Goal: Information Seeking & Learning: Find contact information

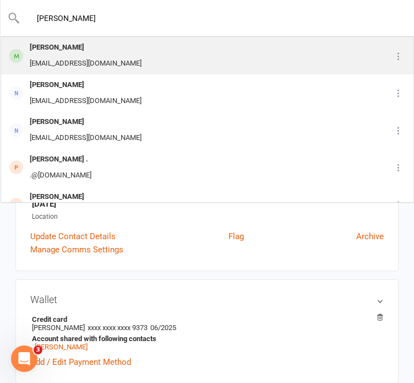
type input "[PERSON_NAME]"
click at [153, 61] on div "[PERSON_NAME] [EMAIL_ADDRESS][DOMAIN_NAME]" at bounding box center [183, 55] width 362 height 36
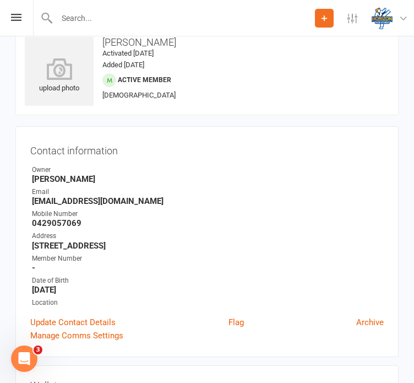
scroll to position [22, 0]
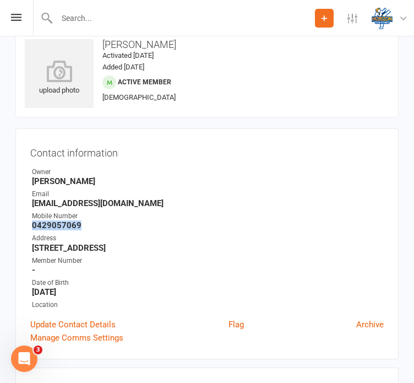
drag, startPoint x: 79, startPoint y: 224, endPoint x: 29, endPoint y: 223, distance: 50.1
click at [29, 223] on div "Contact information Owner [PERSON_NAME] Email [EMAIL_ADDRESS][DOMAIN_NAME] Mobi…" at bounding box center [207, 243] width 384 height 231
copy strong "0429057069"
drag, startPoint x: 123, startPoint y: 203, endPoint x: 26, endPoint y: 201, distance: 97.0
click at [26, 201] on div "Contact information Owner [PERSON_NAME] Email [EMAIL_ADDRESS][DOMAIN_NAME] Mobi…" at bounding box center [207, 243] width 384 height 231
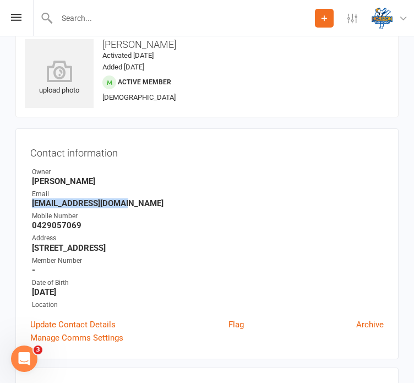
copy strong "[EMAIL_ADDRESS][DOMAIN_NAME]"
drag, startPoint x: 88, startPoint y: 247, endPoint x: 29, endPoint y: 252, distance: 59.1
click at [29, 252] on div "Contact information Owner [PERSON_NAME] Email [EMAIL_ADDRESS][DOMAIN_NAME] Mobi…" at bounding box center [207, 243] width 384 height 231
copy strong "[STREET_ADDRESS]"
click at [354, 260] on div "Member Number" at bounding box center [208, 261] width 352 height 10
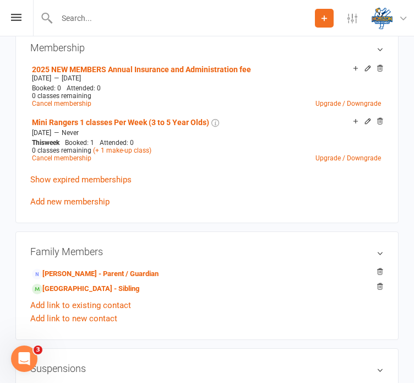
scroll to position [529, 0]
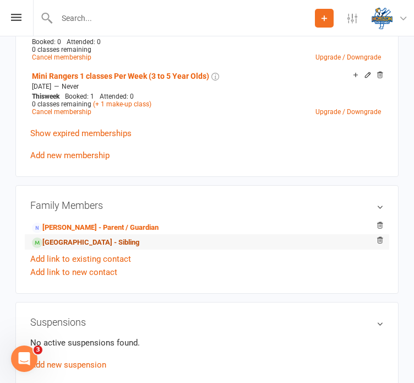
click at [74, 244] on link "[GEOGRAPHIC_DATA] - Sibling" at bounding box center [85, 243] width 107 height 12
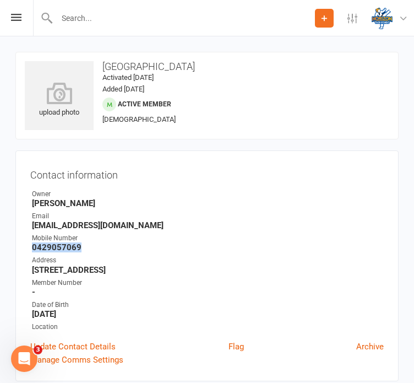
drag, startPoint x: 77, startPoint y: 246, endPoint x: 31, endPoint y: 248, distance: 45.8
click at [32, 248] on strong "0429057069" at bounding box center [208, 247] width 352 height 10
copy strong "0429057069"
drag, startPoint x: 123, startPoint y: 227, endPoint x: 26, endPoint y: 224, distance: 97.0
click at [26, 224] on div "Contact information Owner [PERSON_NAME] Email [EMAIL_ADDRESS][DOMAIN_NAME] Mobi…" at bounding box center [207, 265] width 384 height 231
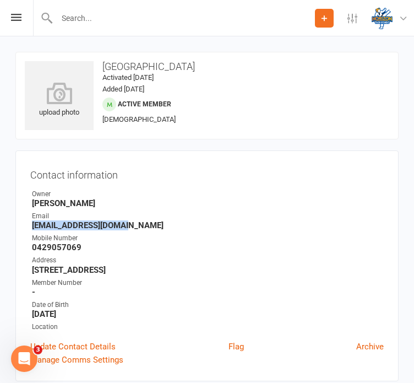
copy strong "[EMAIL_ADDRESS][DOMAIN_NAME]"
drag, startPoint x: 87, startPoint y: 270, endPoint x: 23, endPoint y: 275, distance: 64.7
click at [23, 275] on div "Contact information Owner [PERSON_NAME] Email [EMAIL_ADDRESS][DOMAIN_NAME] Mobi…" at bounding box center [207, 265] width 384 height 231
copy strong "[STREET_ADDRESS]"
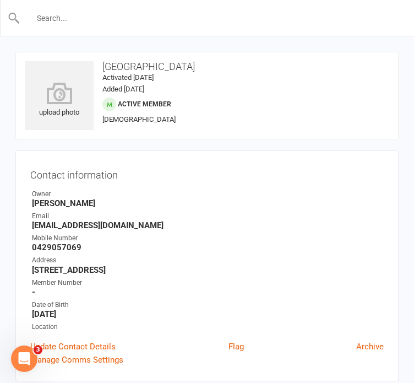
click at [126, 10] on input "text" at bounding box center [207, 17] width 375 height 15
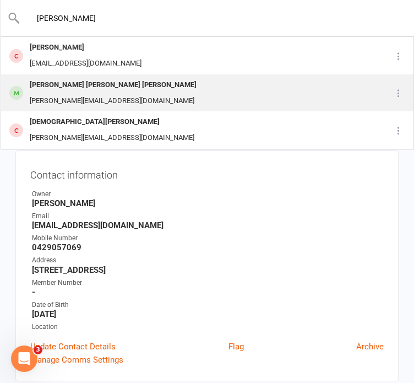
type input "[PERSON_NAME]"
click at [109, 90] on div "[PERSON_NAME] [PERSON_NAME] [PERSON_NAME]" at bounding box center [113, 85] width 174 height 16
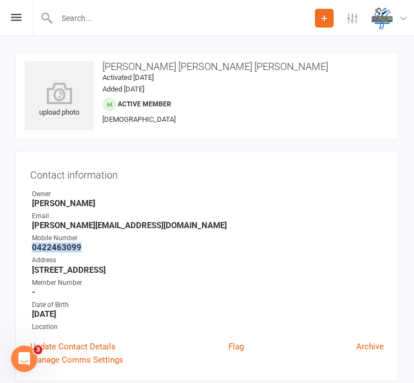
drag, startPoint x: 82, startPoint y: 249, endPoint x: 32, endPoint y: 249, distance: 50.1
click at [32, 249] on strong "0422463099" at bounding box center [208, 247] width 352 height 10
copy strong "0422463099"
drag, startPoint x: 136, startPoint y: 228, endPoint x: 29, endPoint y: 229, distance: 106.9
click at [29, 229] on div "Contact information Owner [PERSON_NAME] Email [PERSON_NAME][EMAIL_ADDRESS][DOMA…" at bounding box center [207, 265] width 384 height 231
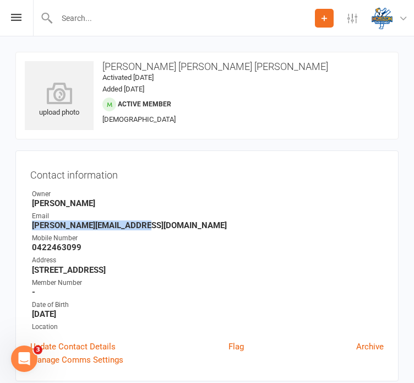
copy strong "[PERSON_NAME][EMAIL_ADDRESS][DOMAIN_NAME]"
click at [126, 21] on input "text" at bounding box center [184, 17] width 262 height 15
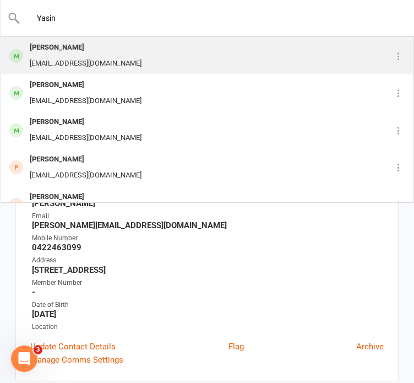
type input "Yasin"
click at [115, 69] on div "[EMAIL_ADDRESS][DOMAIN_NAME]" at bounding box center [85, 64] width 118 height 16
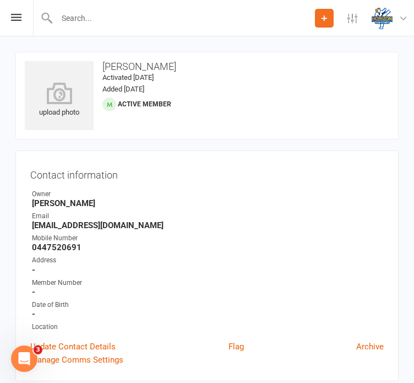
click at [281, 148] on contact-information "upload photo [PERSON_NAME] Activated [DATE] Added [DATE] Active member Contact …" at bounding box center [207, 217] width 384 height 330
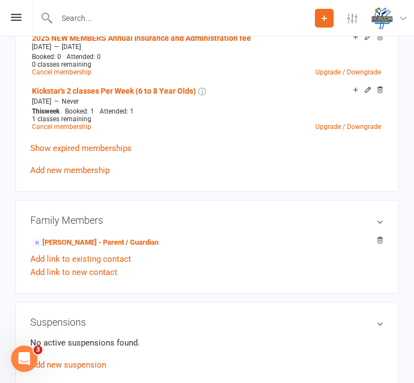
scroll to position [507, 0]
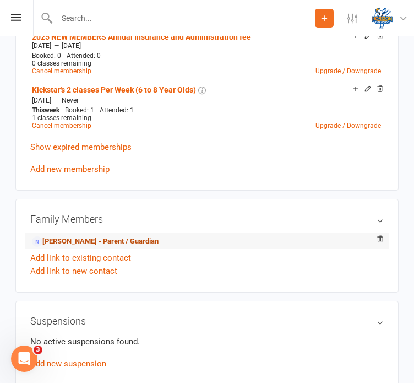
click at [85, 243] on link "[PERSON_NAME] - Parent / Guardian" at bounding box center [95, 242] width 127 height 12
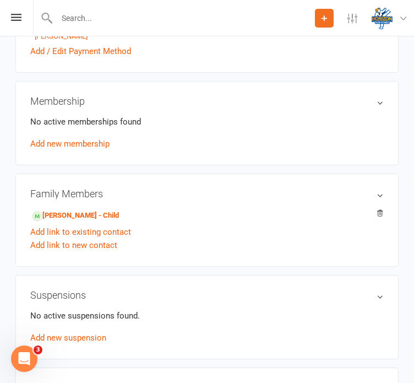
scroll to position [419, 0]
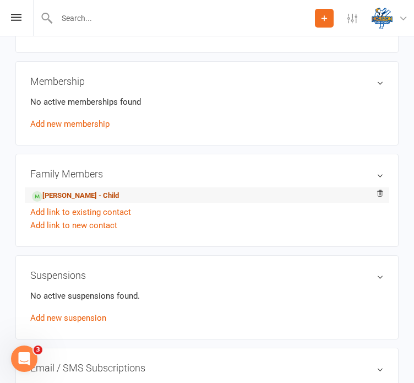
click at [79, 196] on link "[PERSON_NAME] - Child" at bounding box center [75, 196] width 87 height 12
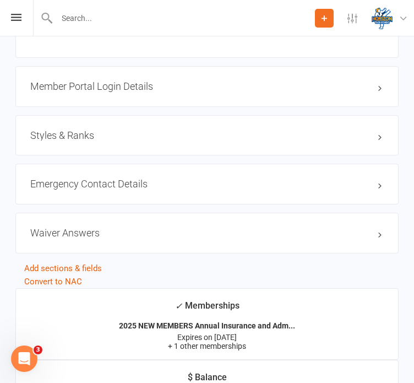
scroll to position [926, 0]
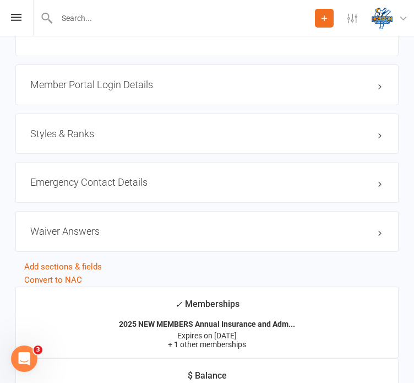
click at [2, 242] on div "upload photo [PERSON_NAME] Activated [DATE] Added [DATE] Active member Contact …" at bounding box center [207, 380] width 414 height 2539
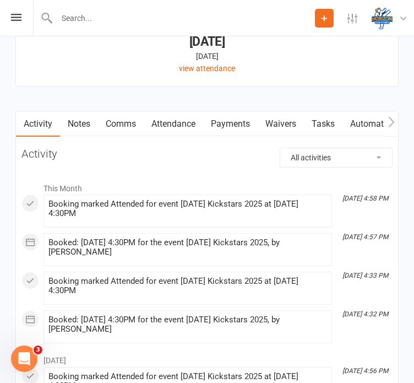
scroll to position [1367, 0]
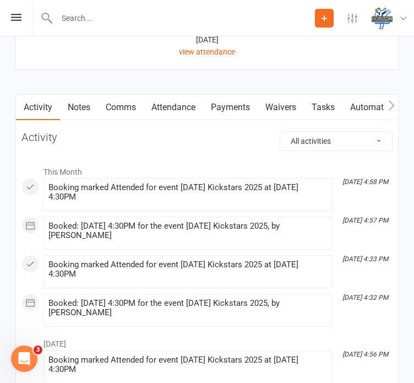
click at [284, 107] on link "Waivers" at bounding box center [281, 107] width 46 height 25
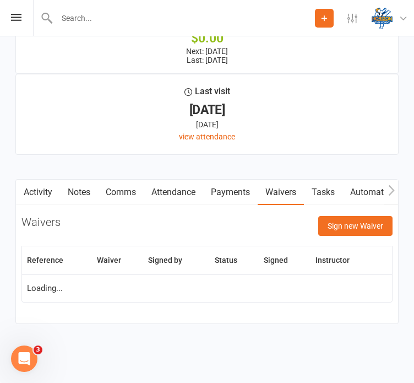
scroll to position [1367, 0]
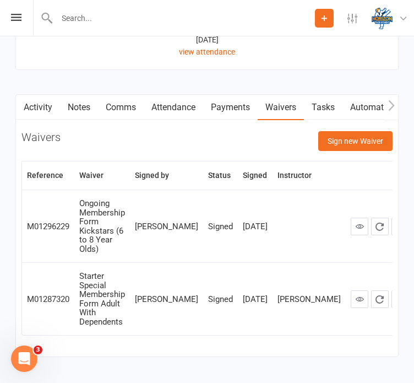
click at [168, 108] on link "Attendance" at bounding box center [174, 107] width 60 height 25
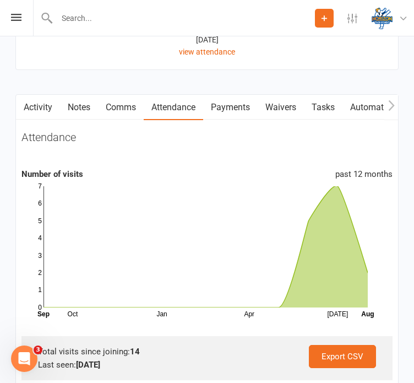
click at [7, 175] on main "✓ Memberships 2025 NEW MEMBERS Annual Insurance and Adm... Expires on [DATE] + …" at bounding box center [207, 299] width 400 height 907
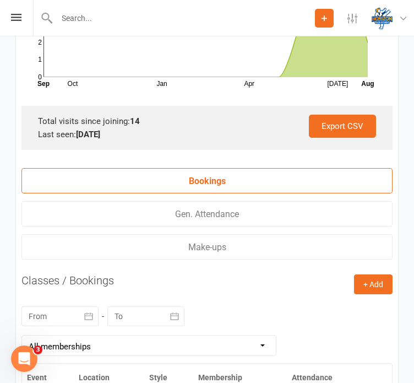
scroll to position [1584, 0]
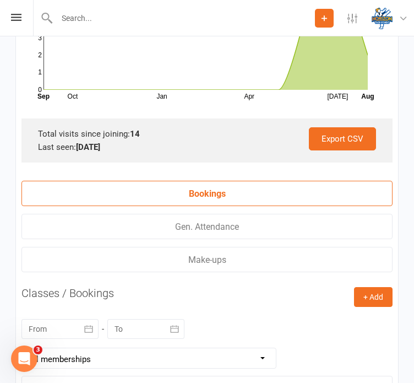
click at [45, 232] on link "Gen. Attendance" at bounding box center [206, 226] width 371 height 25
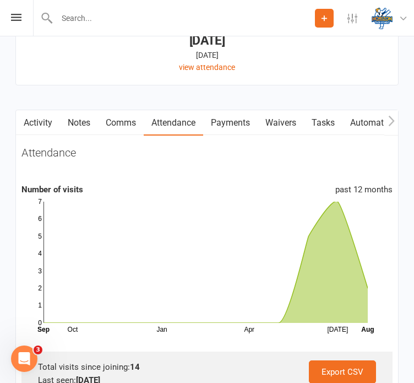
scroll to position [1350, 0]
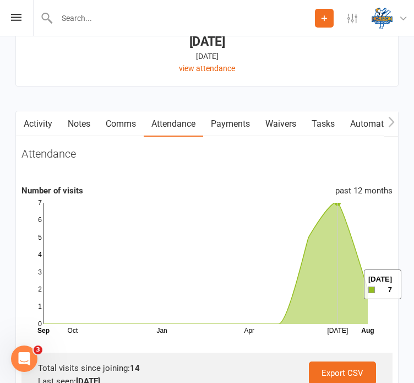
click at [350, 284] on icon at bounding box center [206, 263] width 325 height 122
click at [26, 334] on div "Activity Notes Comms Attendance Payments Waivers Tasks Automations Gradings / P…" at bounding box center [207, 367] width 384 height 512
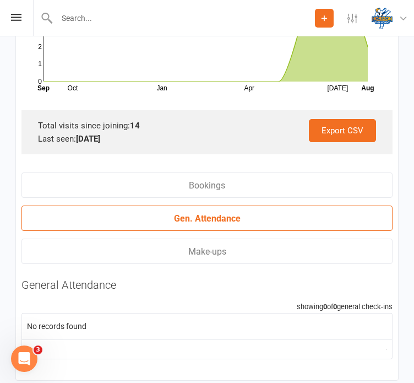
scroll to position [1615, 0]
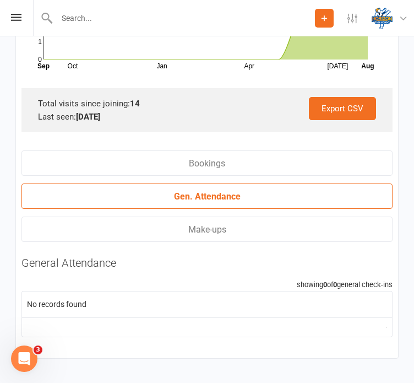
click at [121, 231] on link "Make-ups" at bounding box center [206, 229] width 371 height 25
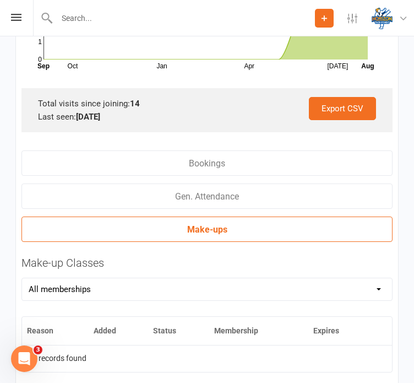
click at [23, 268] on div "Activity Notes Comms Attendance Payments Waivers Tasks Automations Gradings / P…" at bounding box center [207, 119] width 384 height 547
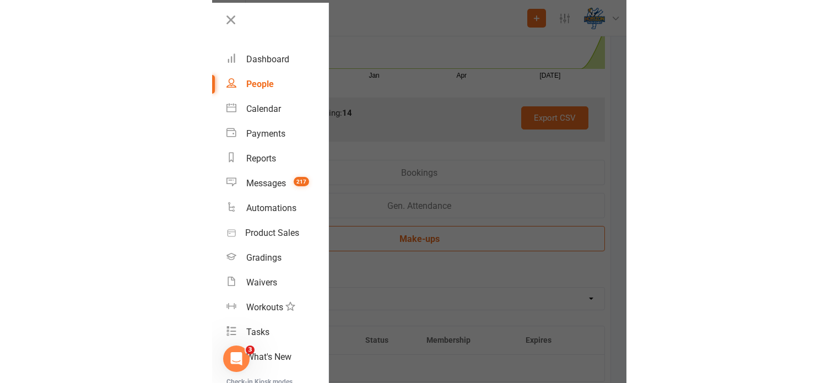
scroll to position [884, 0]
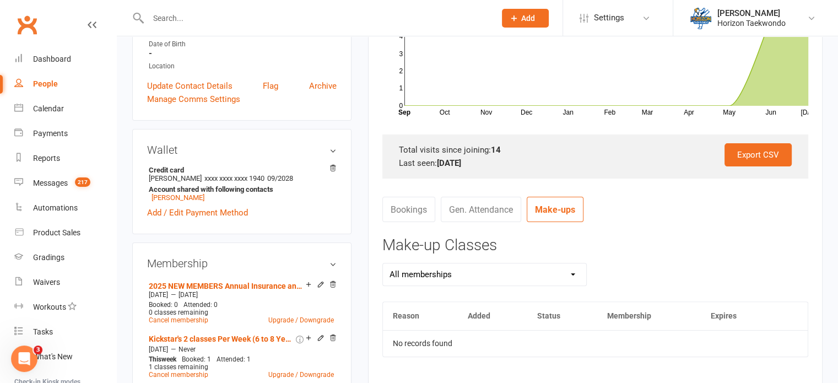
scroll to position [245, 0]
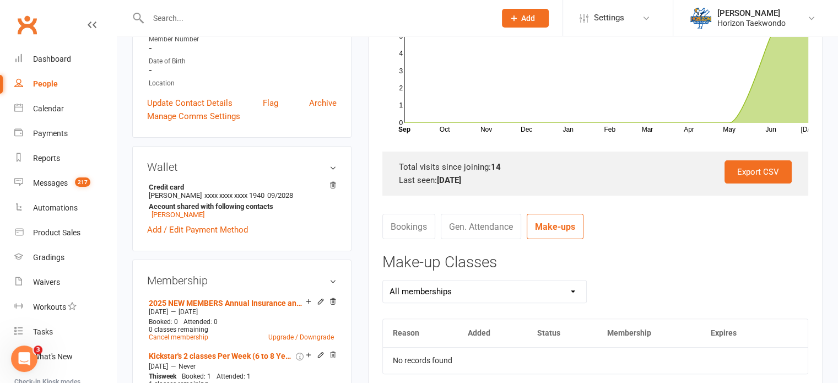
click at [414, 230] on link "Gen. Attendance" at bounding box center [481, 226] width 80 height 25
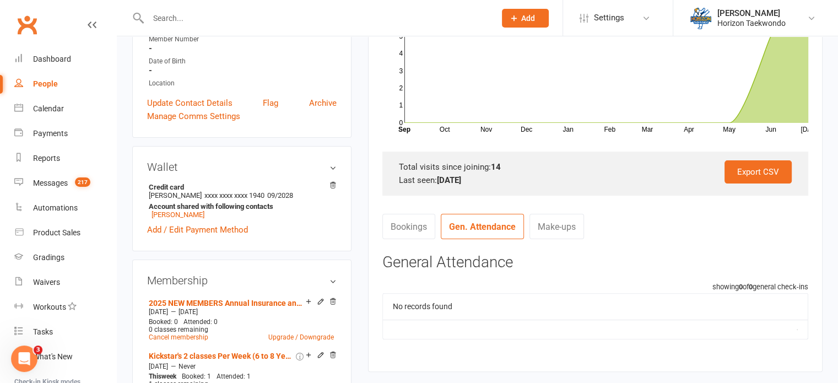
click at [414, 230] on link "Bookings" at bounding box center [408, 226] width 53 height 25
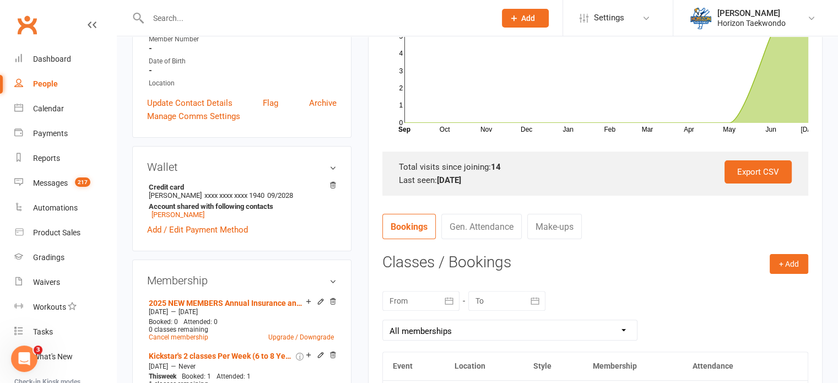
click at [414, 223] on nav "Bookings Gen. Attendance Make-ups" at bounding box center [595, 230] width 426 height 33
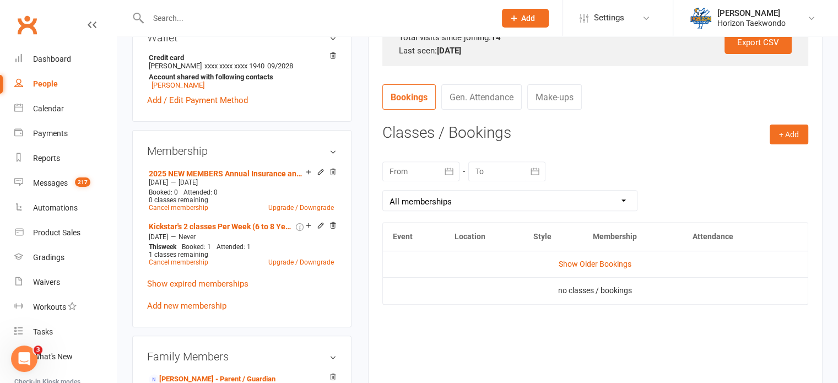
scroll to position [377, 0]
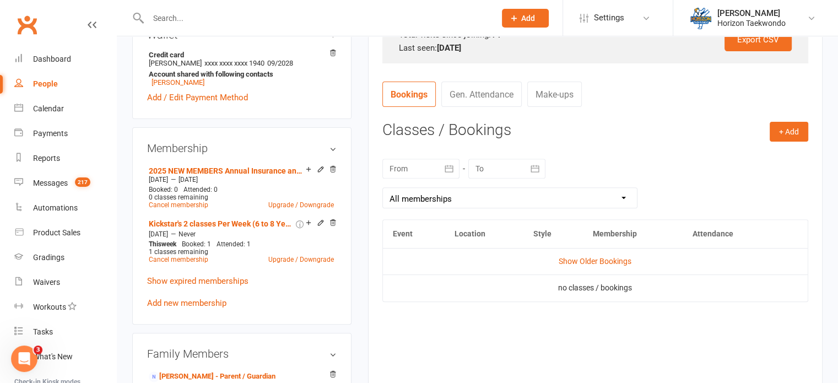
click at [414, 169] on button "button" at bounding box center [450, 169] width 20 height 20
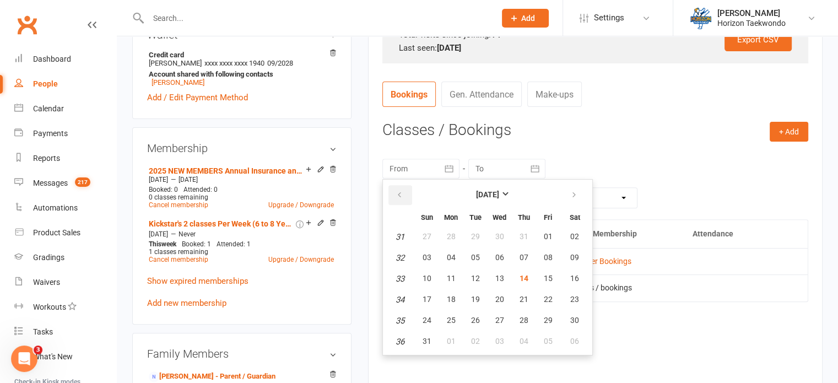
click at [396, 194] on icon "button" at bounding box center [400, 195] width 8 height 9
click at [414, 238] on span "01" at bounding box center [427, 236] width 9 height 9
type input "[DATE]"
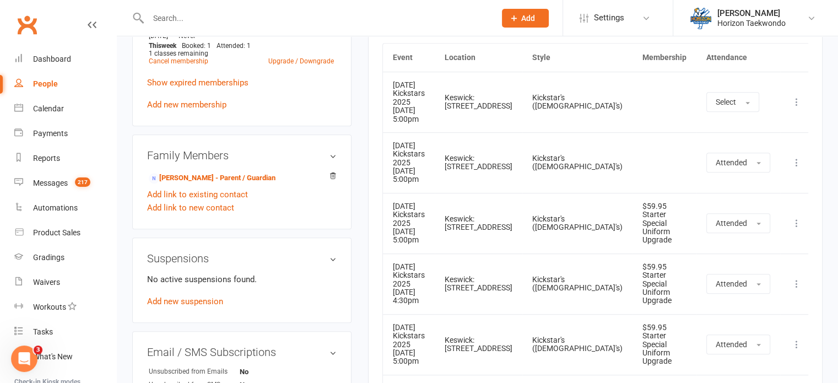
scroll to position [597, 0]
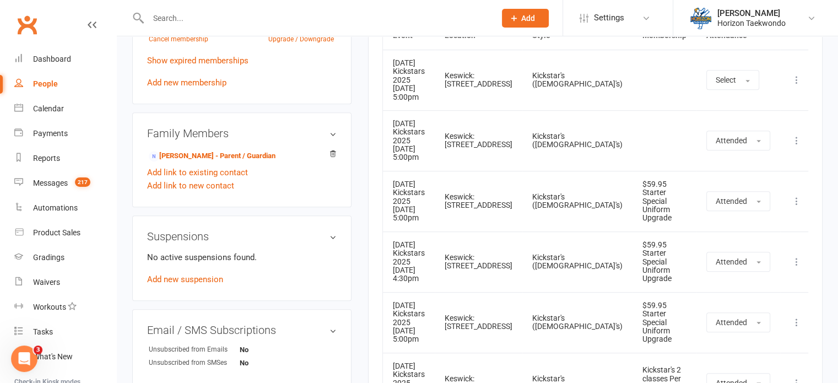
click at [374, 347] on div "Activity Notes Comms Attendance Payments Waivers Tasks Automations Gradings / P…" at bounding box center [595, 299] width 455 height 1494
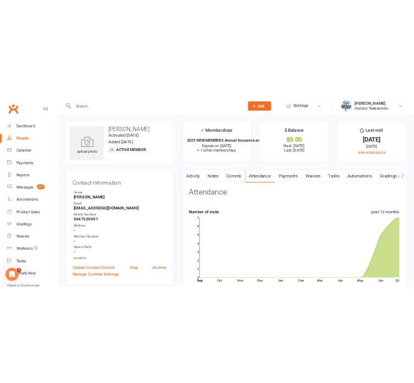
scroll to position [0, 0]
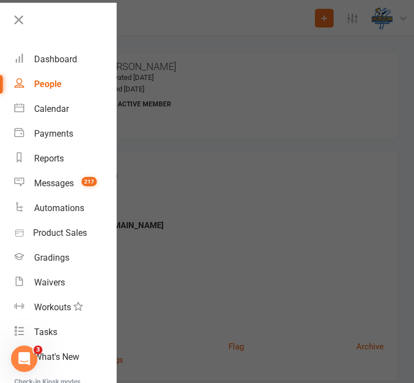
click at [386, 143] on div at bounding box center [207, 191] width 414 height 383
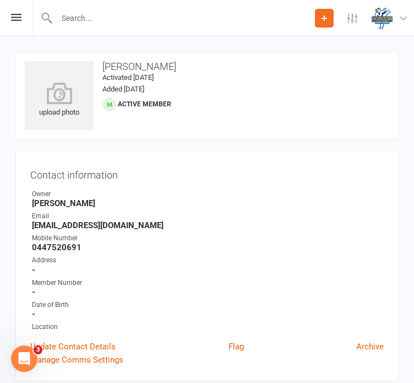
click at [129, 19] on input "text" at bounding box center [184, 17] width 262 height 15
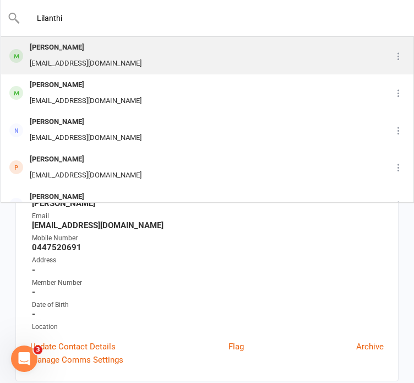
type input "Lilanthi"
click at [93, 56] on div "[EMAIL_ADDRESS][DOMAIN_NAME]" at bounding box center [85, 64] width 118 height 16
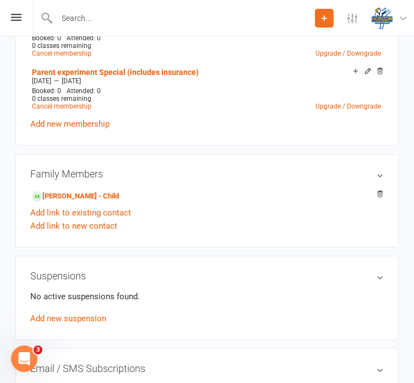
scroll to position [529, 0]
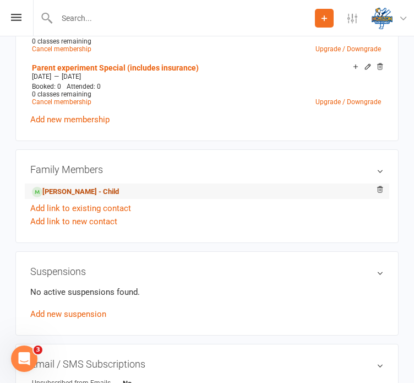
click at [66, 193] on link "[PERSON_NAME] - Child" at bounding box center [75, 192] width 87 height 12
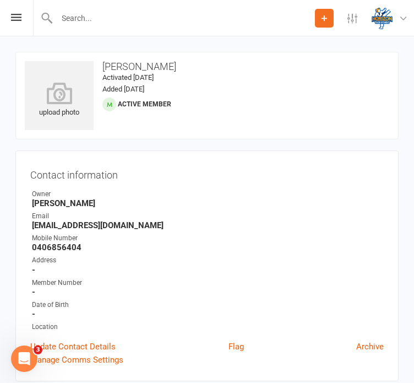
drag, startPoint x: 77, startPoint y: 247, endPoint x: 31, endPoint y: 251, distance: 46.4
click at [31, 251] on li "Mobile Number [PHONE_NUMBER]" at bounding box center [207, 242] width 354 height 19
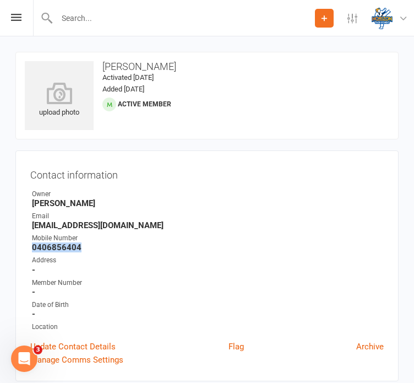
copy strong "0406856404"
drag, startPoint x: 139, startPoint y: 226, endPoint x: 28, endPoint y: 227, distance: 110.8
click at [28, 227] on div "Contact information Owner [PERSON_NAME] Email [EMAIL_ADDRESS][DOMAIN_NAME] Mobi…" at bounding box center [207, 265] width 384 height 231
copy strong "[EMAIL_ADDRESS][DOMAIN_NAME]"
click at [92, 13] on input "text" at bounding box center [184, 17] width 262 height 15
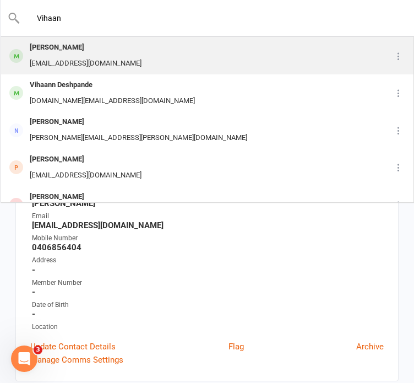
type input "Vihaan"
click at [97, 54] on div "[PERSON_NAME]" at bounding box center [85, 48] width 118 height 16
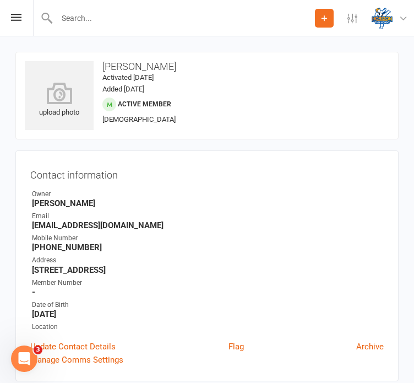
drag, startPoint x: 85, startPoint y: 247, endPoint x: 54, endPoint y: 246, distance: 30.9
click at [54, 246] on strong "[PHONE_NUMBER]" at bounding box center [208, 247] width 352 height 10
drag, startPoint x: 90, startPoint y: 248, endPoint x: 46, endPoint y: 249, distance: 44.1
click at [46, 249] on strong "[PHONE_NUMBER]" at bounding box center [208, 247] width 352 height 10
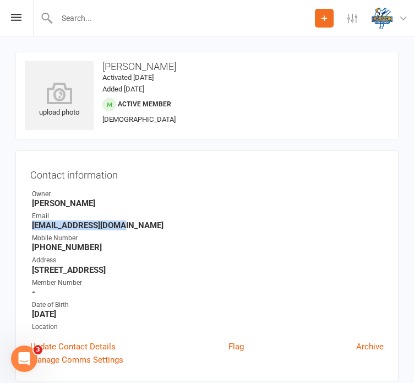
drag, startPoint x: 123, startPoint y: 227, endPoint x: 31, endPoint y: 227, distance: 92.6
click at [31, 227] on li "Email [EMAIL_ADDRESS][DOMAIN_NAME]" at bounding box center [207, 220] width 354 height 19
click at [176, 14] on input "text" at bounding box center [184, 17] width 262 height 15
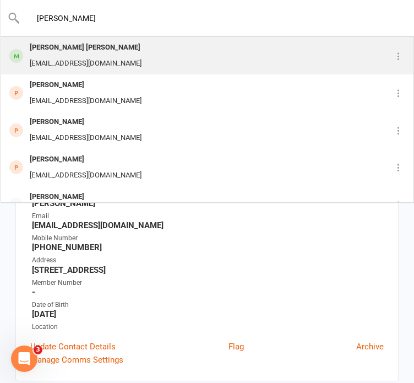
type input "[PERSON_NAME]"
click at [166, 57] on div "[PERSON_NAME] MacAskill [EMAIL_ADDRESS][PERSON_NAME][DOMAIN_NAME]" at bounding box center [191, 55] width 379 height 36
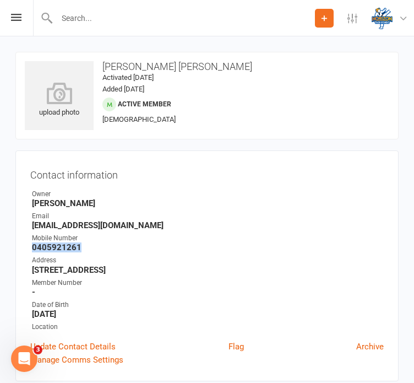
drag, startPoint x: 82, startPoint y: 248, endPoint x: 26, endPoint y: 246, distance: 55.1
click at [26, 246] on div "Contact information Owner [PERSON_NAME] Email [EMAIL_ADDRESS][DOMAIN_NAME] Mobi…" at bounding box center [207, 265] width 384 height 231
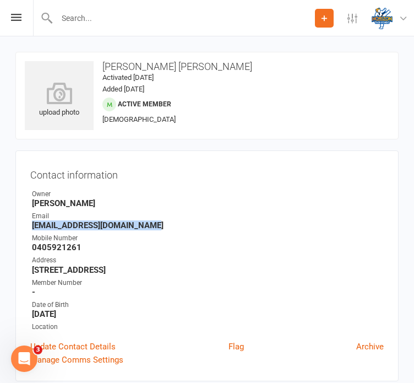
drag, startPoint x: 148, startPoint y: 227, endPoint x: 31, endPoint y: 224, distance: 116.3
click at [32, 224] on strong "[EMAIL_ADDRESS][DOMAIN_NAME]" at bounding box center [208, 225] width 352 height 10
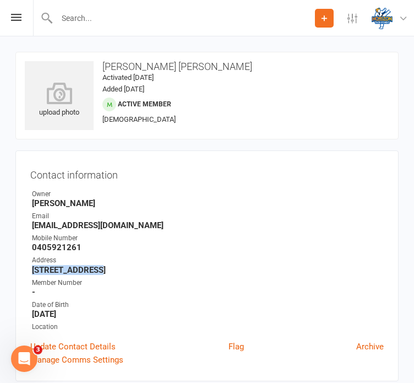
drag, startPoint x: 88, startPoint y: 271, endPoint x: 28, endPoint y: 272, distance: 59.5
click at [28, 272] on div "Contact information Owner [PERSON_NAME] Email [EMAIL_ADDRESS][DOMAIN_NAME] Mobi…" at bounding box center [207, 265] width 384 height 231
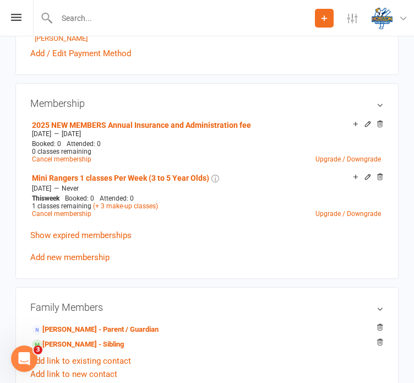
scroll to position [441, 0]
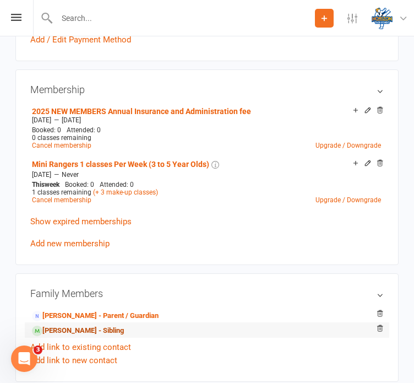
click at [91, 332] on link "[PERSON_NAME] - Sibling" at bounding box center [78, 331] width 92 height 12
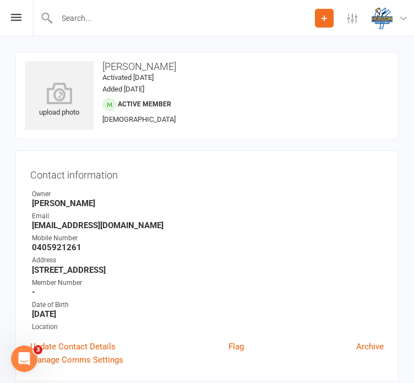
drag, startPoint x: 80, startPoint y: 246, endPoint x: 26, endPoint y: 244, distance: 54.6
click at [26, 244] on div "Contact information Owner [PERSON_NAME] Email [EMAIL_ADDRESS][DOMAIN_NAME] Mobi…" at bounding box center [207, 265] width 384 height 231
click at [31, 249] on li "Mobile Number [PHONE_NUMBER]" at bounding box center [207, 242] width 354 height 19
drag, startPoint x: 31, startPoint y: 249, endPoint x: 78, endPoint y: 249, distance: 46.8
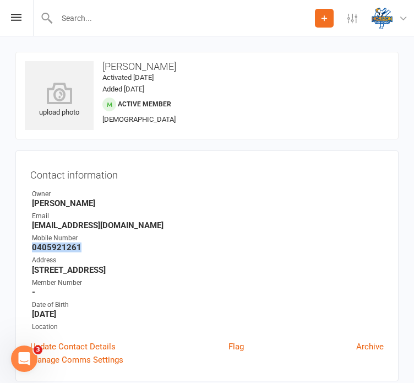
click at [78, 249] on li "Mobile Number [PHONE_NUMBER]" at bounding box center [207, 242] width 354 height 19
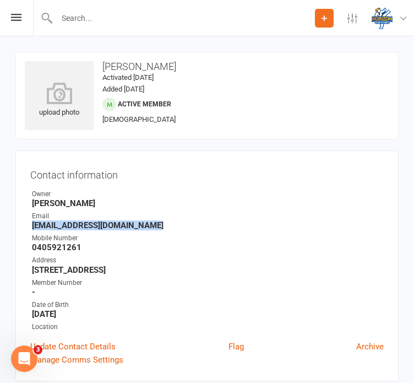
drag, startPoint x: 147, startPoint y: 226, endPoint x: 25, endPoint y: 226, distance: 121.2
click at [25, 226] on div "Contact information Owner [PERSON_NAME] Email [EMAIL_ADDRESS][DOMAIN_NAME] Mobi…" at bounding box center [207, 265] width 384 height 231
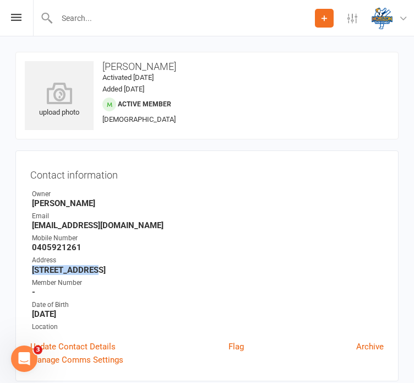
drag, startPoint x: 84, startPoint y: 270, endPoint x: 24, endPoint y: 269, distance: 60.1
click at [24, 269] on div "Contact information Owner [PERSON_NAME] Email [EMAIL_ADDRESS][DOMAIN_NAME] Mobi…" at bounding box center [207, 265] width 384 height 231
click at [229, 17] on input "text" at bounding box center [184, 17] width 262 height 15
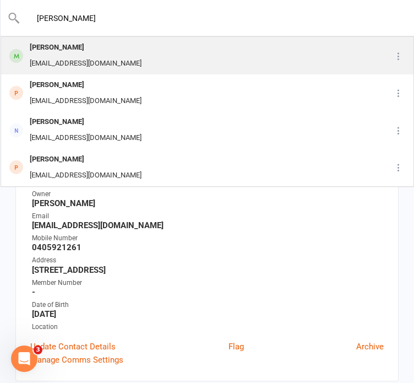
type input "[PERSON_NAME]"
click at [199, 59] on div "[PERSON_NAME] [EMAIL_ADDRESS][DOMAIN_NAME]" at bounding box center [181, 55] width 358 height 36
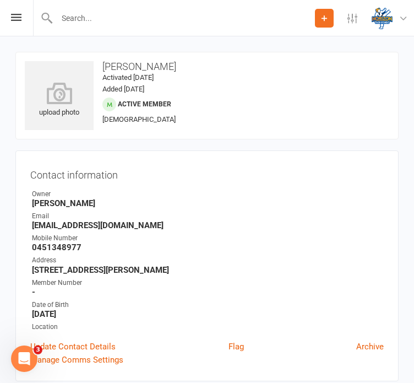
click at [335, 145] on contact-information "upload photo [PERSON_NAME] Activated [DATE] Added [DATE] Active member [DEMOGRA…" at bounding box center [207, 217] width 384 height 330
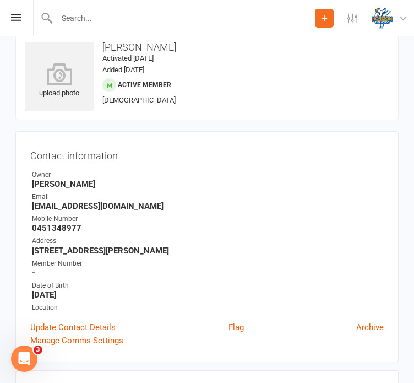
scroll to position [22, 0]
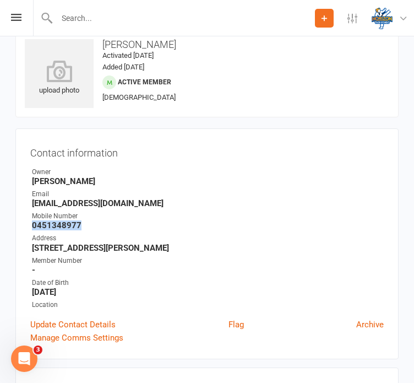
drag, startPoint x: 79, startPoint y: 225, endPoint x: 33, endPoint y: 224, distance: 46.3
click at [33, 224] on strong "0451348977" at bounding box center [208, 225] width 352 height 10
drag, startPoint x: 123, startPoint y: 204, endPoint x: 29, endPoint y: 204, distance: 93.7
click at [29, 204] on div "Contact information Owner [PERSON_NAME] Email [EMAIL_ADDRESS][DOMAIN_NAME] Mobi…" at bounding box center [207, 243] width 384 height 231
drag, startPoint x: 109, startPoint y: 250, endPoint x: 22, endPoint y: 246, distance: 86.6
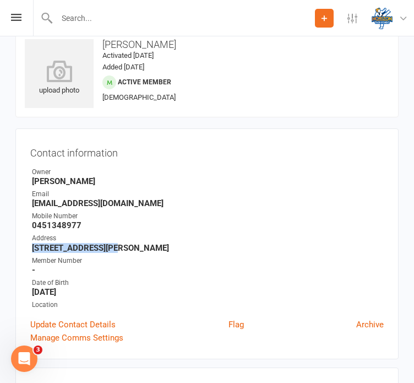
click at [22, 246] on div "Contact information Owner [PERSON_NAME] Email [EMAIL_ADDRESS][DOMAIN_NAME] Mobi…" at bounding box center [207, 243] width 384 height 231
click at [281, 123] on contact-information "upload photo [PERSON_NAME] Activated [DATE] Added [DATE] Active member [DEMOGRA…" at bounding box center [207, 195] width 384 height 330
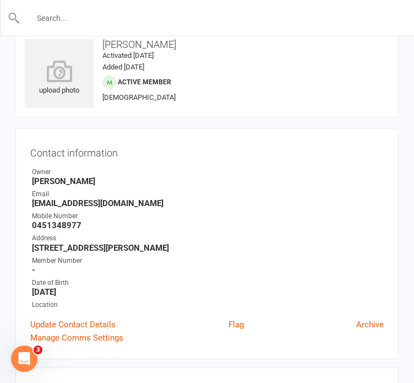
click at [226, 21] on input "text" at bounding box center [207, 17] width 375 height 15
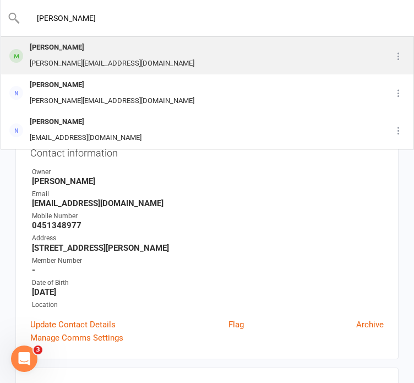
type input "[PERSON_NAME]"
click at [203, 59] on div "[PERSON_NAME] [PERSON_NAME][EMAIL_ADDRESS][DOMAIN_NAME]" at bounding box center [187, 55] width 371 height 36
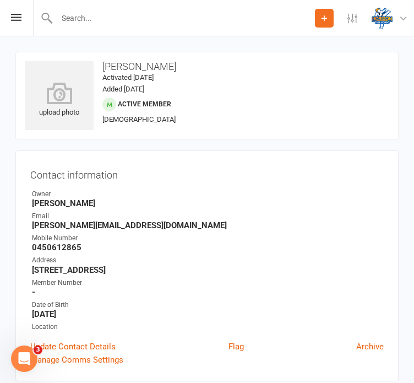
drag, startPoint x: 79, startPoint y: 249, endPoint x: 30, endPoint y: 246, distance: 48.5
click at [30, 246] on li "Mobile Number [PHONE_NUMBER]" at bounding box center [207, 242] width 354 height 19
drag, startPoint x: 119, startPoint y: 226, endPoint x: 35, endPoint y: 226, distance: 83.8
click at [35, 226] on strong "[PERSON_NAME][EMAIL_ADDRESS][DOMAIN_NAME]" at bounding box center [208, 225] width 352 height 10
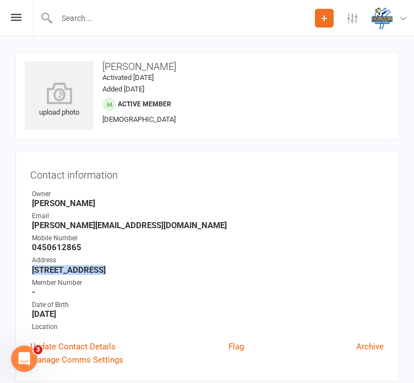
drag, startPoint x: 95, startPoint y: 272, endPoint x: 24, endPoint y: 271, distance: 71.1
click at [24, 271] on div "Contact information Owner [PERSON_NAME] Email [PERSON_NAME][EMAIL_ADDRESS][DOMA…" at bounding box center [207, 265] width 384 height 231
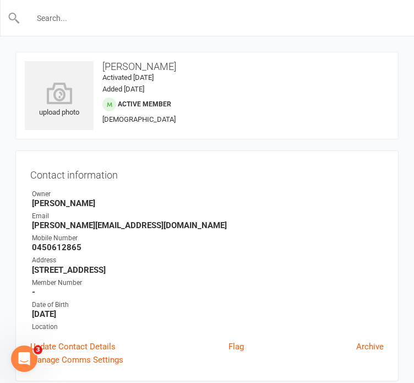
click at [187, 18] on input "text" at bounding box center [207, 17] width 375 height 15
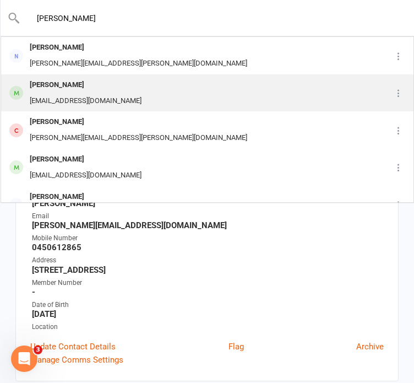
type input "[PERSON_NAME]"
click at [175, 101] on div "[PERSON_NAME] [EMAIL_ADDRESS][DOMAIN_NAME]" at bounding box center [191, 93] width 379 height 36
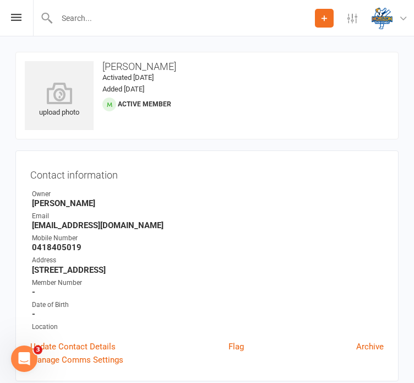
click at [361, 145] on contact-information "upload photo [PERSON_NAME] Activated [DATE] Added [DATE] Active member Contact …" at bounding box center [207, 217] width 384 height 330
click at [172, 19] on input "text" at bounding box center [184, 17] width 262 height 15
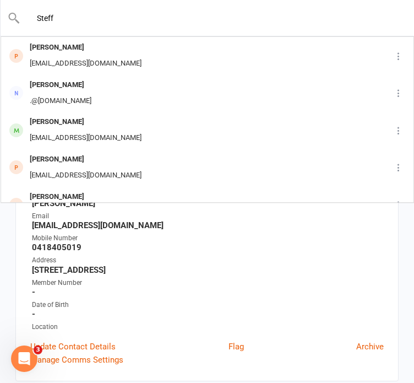
type input "Steff"
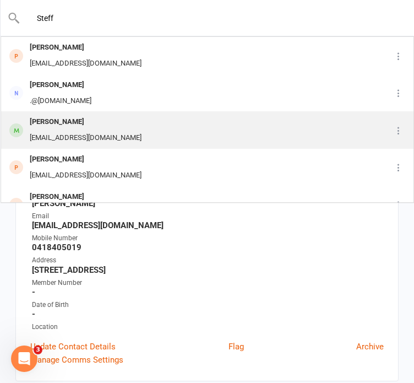
click at [123, 124] on div "[PERSON_NAME] [PERSON_NAME][EMAIL_ADDRESS][DOMAIN_NAME]" at bounding box center [191, 130] width 379 height 36
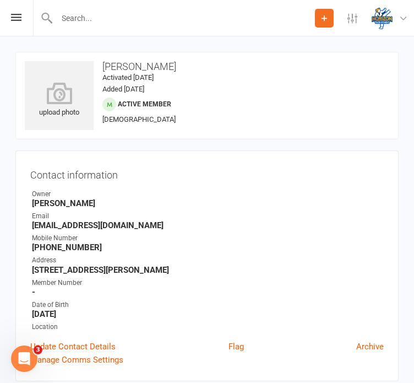
drag, startPoint x: 94, startPoint y: 250, endPoint x: 45, endPoint y: 251, distance: 48.5
click at [45, 251] on strong "[PHONE_NUMBER]" at bounding box center [208, 247] width 352 height 10
drag, startPoint x: 126, startPoint y: 225, endPoint x: 26, endPoint y: 225, distance: 99.2
click at [26, 225] on div "Contact information Owner [PERSON_NAME] Email [EMAIL_ADDRESS][DOMAIN_NAME] Mobi…" at bounding box center [207, 265] width 384 height 231
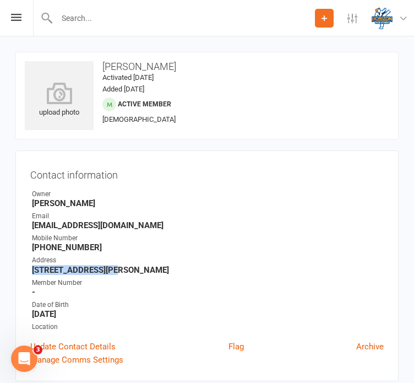
drag, startPoint x: 101, startPoint y: 271, endPoint x: 21, endPoint y: 271, distance: 80.5
click at [21, 271] on div "Contact information Owner [PERSON_NAME] Email [EMAIL_ADDRESS][DOMAIN_NAME] Mobi…" at bounding box center [207, 265] width 384 height 231
click at [90, 19] on input "text" at bounding box center [184, 17] width 262 height 15
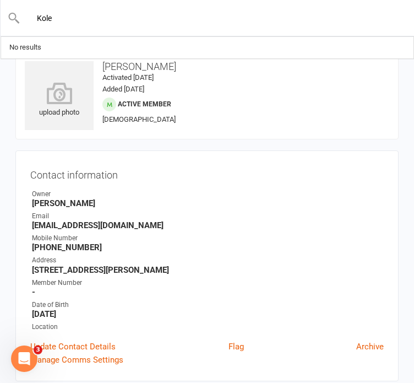
type input "Kole"
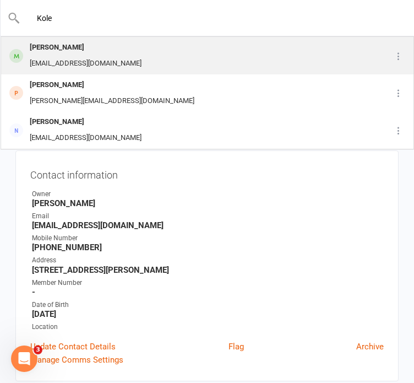
click at [80, 58] on div "[EMAIL_ADDRESS][DOMAIN_NAME]" at bounding box center [85, 64] width 118 height 16
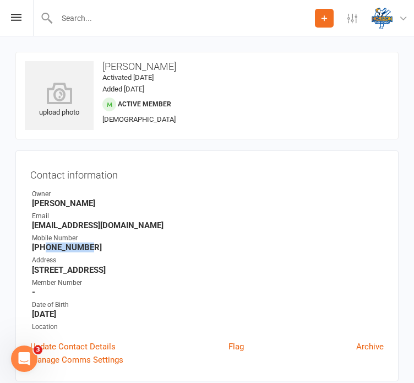
drag, startPoint x: 88, startPoint y: 250, endPoint x: 45, endPoint y: 246, distance: 42.6
click at [45, 246] on strong "[PHONE_NUMBER]" at bounding box center [208, 247] width 352 height 10
drag, startPoint x: 126, startPoint y: 228, endPoint x: 28, endPoint y: 228, distance: 98.6
click at [28, 228] on div "Contact information Owner [PERSON_NAME] Email [EMAIL_ADDRESS][DOMAIN_NAME] Mobi…" at bounding box center [207, 265] width 384 height 231
drag, startPoint x: 78, startPoint y: 268, endPoint x: 29, endPoint y: 271, distance: 49.1
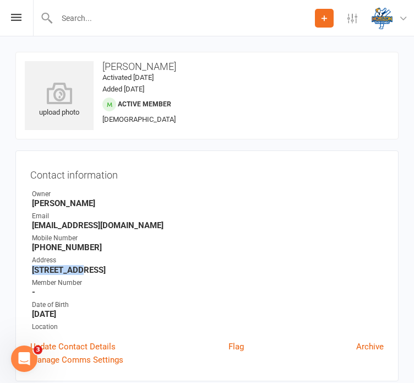
click at [29, 271] on div "Contact information Owner [PERSON_NAME] Email [EMAIL_ADDRESS][DOMAIN_NAME] Mobi…" at bounding box center [207, 265] width 384 height 231
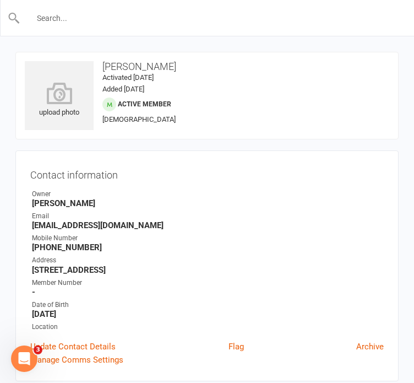
click at [236, 16] on input "text" at bounding box center [207, 17] width 375 height 15
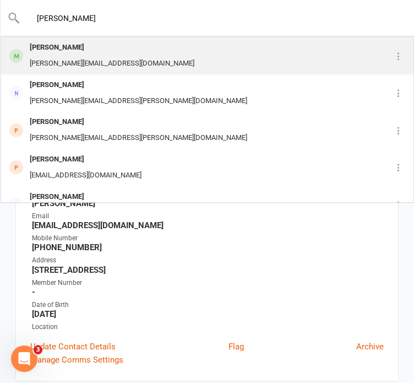
type input "[PERSON_NAME]"
click at [215, 59] on div "[PERSON_NAME] [EMAIL_ADDRESS][DOMAIN_NAME]" at bounding box center [191, 55] width 379 height 36
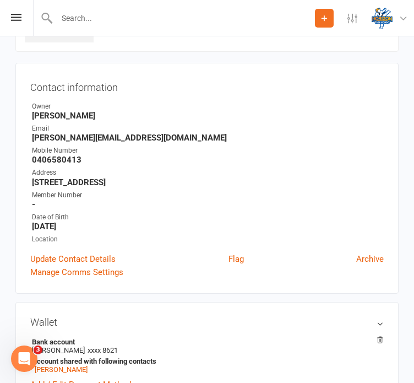
scroll to position [88, 0]
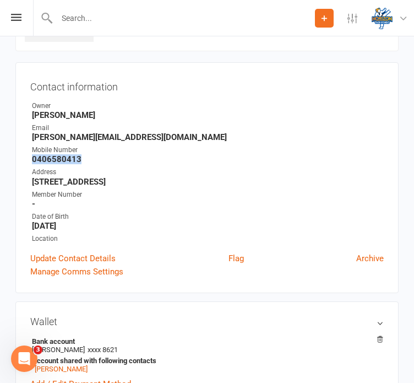
drag, startPoint x: 80, startPoint y: 160, endPoint x: 19, endPoint y: 160, distance: 61.2
click at [19, 160] on div "Contact information Owner [PERSON_NAME] Email [PERSON_NAME][EMAIL_ADDRESS][DOMA…" at bounding box center [207, 177] width 384 height 231
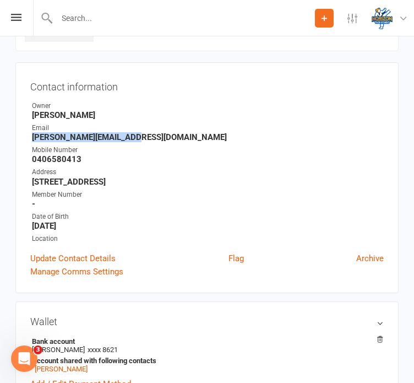
drag, startPoint x: 134, startPoint y: 136, endPoint x: 27, endPoint y: 136, distance: 107.5
click at [27, 136] on div "Contact information Owner [PERSON_NAME] Email [PERSON_NAME][EMAIL_ADDRESS][DOMA…" at bounding box center [207, 177] width 384 height 231
drag, startPoint x: 109, startPoint y: 180, endPoint x: 30, endPoint y: 182, distance: 79.4
click at [30, 182] on li "Address [STREET_ADDRESS]" at bounding box center [207, 176] width 354 height 19
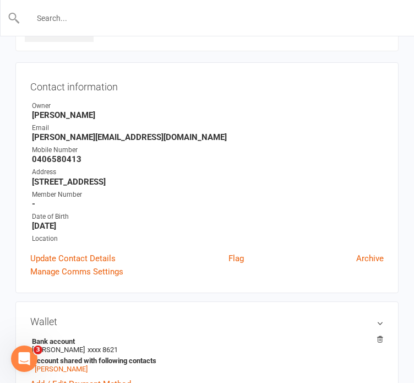
click at [192, 19] on input "text" at bounding box center [207, 17] width 375 height 15
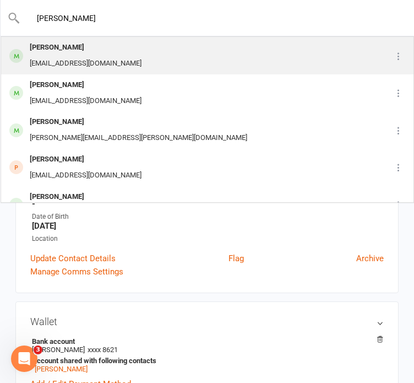
type input "[PERSON_NAME]"
click at [176, 46] on div "[PERSON_NAME] [PERSON_NAME][EMAIL_ADDRESS][DOMAIN_NAME]" at bounding box center [191, 55] width 379 height 36
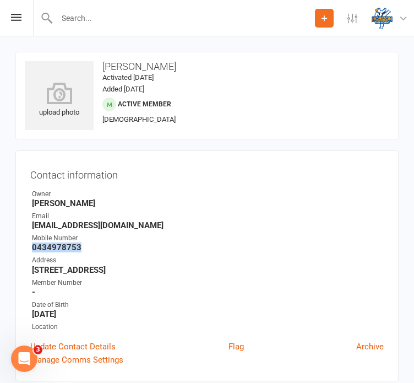
drag, startPoint x: 78, startPoint y: 249, endPoint x: 29, endPoint y: 246, distance: 49.1
click at [29, 246] on div "Contact information Owner [PERSON_NAME] Email [EMAIL_ADDRESS][DOMAIN_NAME] Mobi…" at bounding box center [207, 265] width 384 height 231
drag, startPoint x: 114, startPoint y: 225, endPoint x: 25, endPoint y: 226, distance: 89.3
click at [25, 226] on div "Contact information Owner [PERSON_NAME] Email [EMAIL_ADDRESS][DOMAIN_NAME] Mobi…" at bounding box center [207, 265] width 384 height 231
drag, startPoint x: 105, startPoint y: 270, endPoint x: 29, endPoint y: 271, distance: 76.6
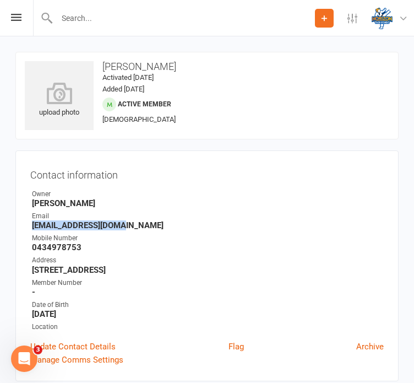
click at [29, 271] on div "Contact information Owner [PERSON_NAME] Email [EMAIL_ADDRESS][DOMAIN_NAME] Mobi…" at bounding box center [207, 265] width 384 height 231
click at [180, 22] on input "text" at bounding box center [184, 17] width 262 height 15
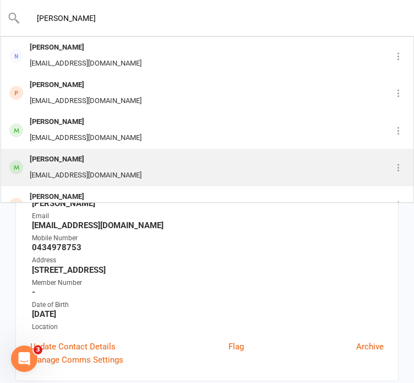
type input "[PERSON_NAME]"
click at [104, 158] on div "[PERSON_NAME]" at bounding box center [85, 160] width 118 height 16
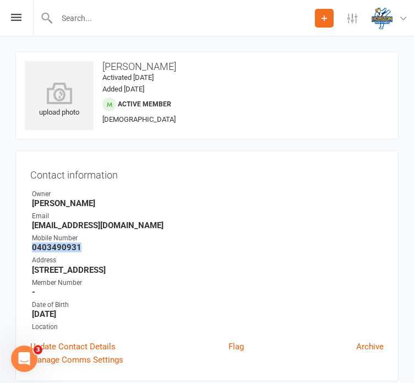
drag, startPoint x: 78, startPoint y: 251, endPoint x: 34, endPoint y: 247, distance: 44.8
click at [34, 247] on strong "0403490931" at bounding box center [208, 247] width 352 height 10
drag, startPoint x: 132, startPoint y: 226, endPoint x: 31, endPoint y: 225, distance: 100.9
click at [31, 225] on li "Email [EMAIL_ADDRESS][DOMAIN_NAME]" at bounding box center [207, 220] width 354 height 19
drag, startPoint x: 87, startPoint y: 270, endPoint x: 31, endPoint y: 269, distance: 55.7
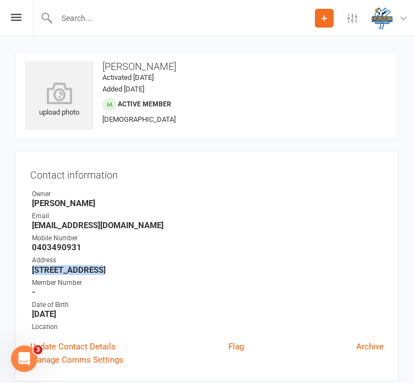
click at [32, 269] on strong "[STREET_ADDRESS]" at bounding box center [208, 270] width 352 height 10
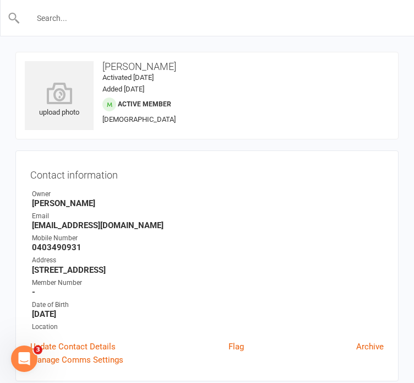
click at [201, 21] on input "text" at bounding box center [207, 17] width 375 height 15
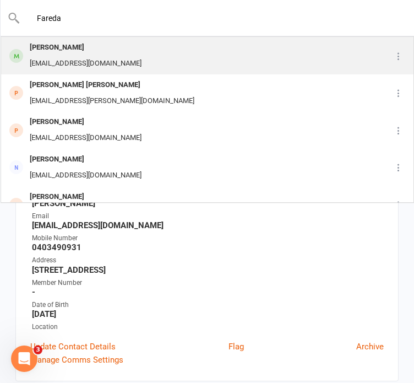
type input "Fareda"
click at [194, 56] on div "[PERSON_NAME] [EMAIL_ADDRESS][DOMAIN_NAME]" at bounding box center [187, 55] width 371 height 36
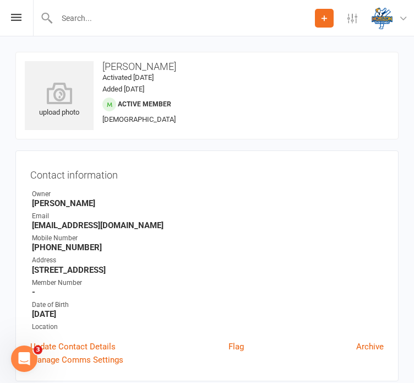
drag, startPoint x: 87, startPoint y: 247, endPoint x: 46, endPoint y: 245, distance: 40.9
click at [46, 245] on strong "[PHONE_NUMBER]" at bounding box center [208, 247] width 352 height 10
drag, startPoint x: 132, startPoint y: 226, endPoint x: 15, endPoint y: 225, distance: 116.8
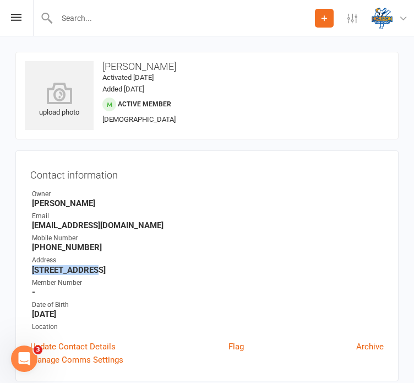
drag, startPoint x: 90, startPoint y: 272, endPoint x: 31, endPoint y: 271, distance: 59.5
click at [31, 271] on li "Address [STREET_ADDRESS]" at bounding box center [207, 264] width 354 height 19
click at [179, 24] on input "text" at bounding box center [184, 17] width 262 height 15
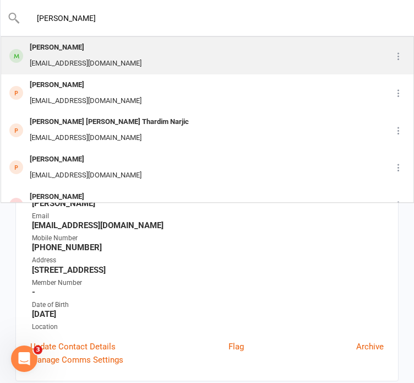
type input "[PERSON_NAME]"
click at [185, 52] on div "[PERSON_NAME] [EMAIL_ADDRESS][DOMAIN_NAME]" at bounding box center [191, 55] width 379 height 36
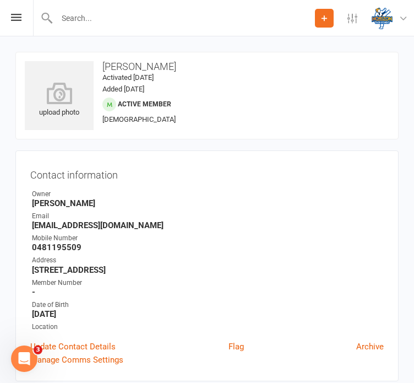
drag, startPoint x: 78, startPoint y: 248, endPoint x: 21, endPoint y: 247, distance: 56.8
click at [21, 247] on div "Contact information Owner [PERSON_NAME] Email [EMAIL_ADDRESS][DOMAIN_NAME] Mobi…" at bounding box center [207, 265] width 384 height 231
drag, startPoint x: 151, startPoint y: 224, endPoint x: 15, endPoint y: 226, distance: 135.6
click at [15, 226] on div "Contact information Owner [PERSON_NAME] Email [EMAIL_ADDRESS][DOMAIN_NAME] Mobi…" at bounding box center [207, 265] width 384 height 231
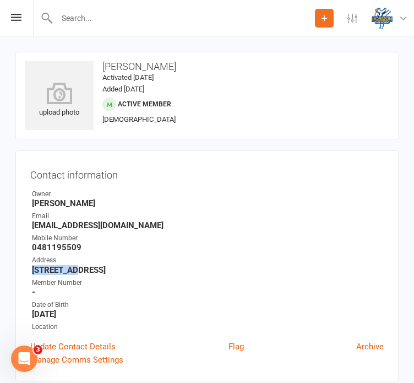
drag, startPoint x: 71, startPoint y: 269, endPoint x: 27, endPoint y: 269, distance: 43.5
click at [27, 269] on div "Contact information Owner [PERSON_NAME] Email [EMAIL_ADDRESS][DOMAIN_NAME] Mobi…" at bounding box center [207, 265] width 384 height 231
